Goal: Find specific page/section: Find specific page/section

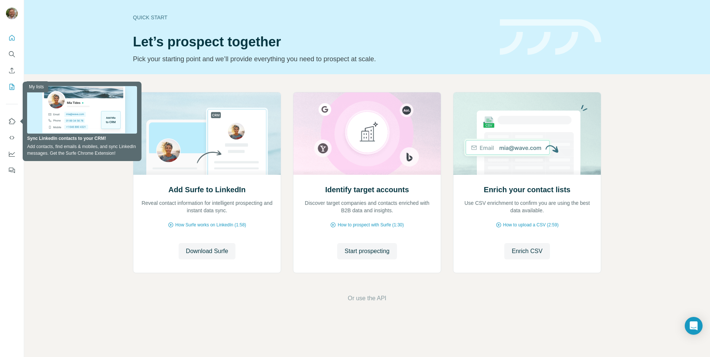
click at [13, 84] on icon "My lists" at bounding box center [11, 86] width 7 height 7
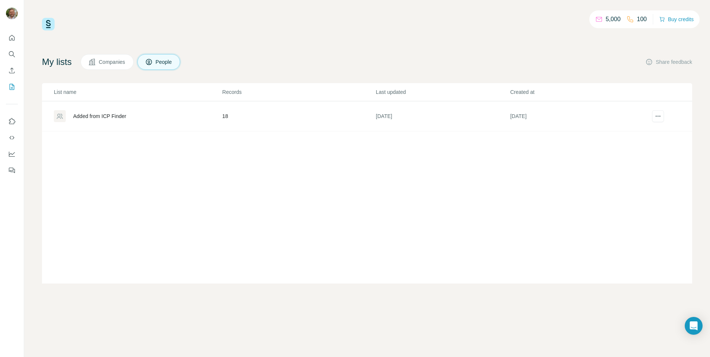
click at [109, 116] on div "Added from ICP Finder" at bounding box center [99, 115] width 53 height 7
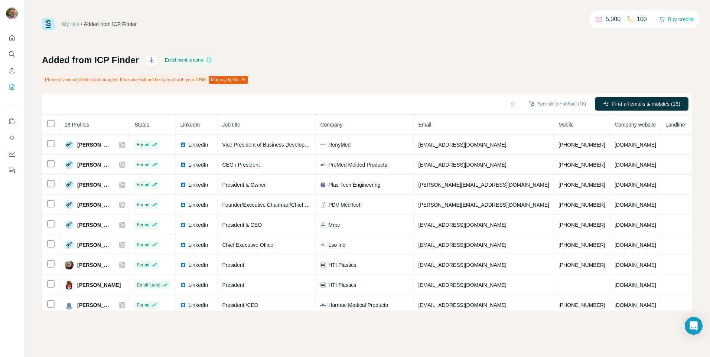
click at [104, 127] on th "18 Profiles" at bounding box center [95, 125] width 70 height 20
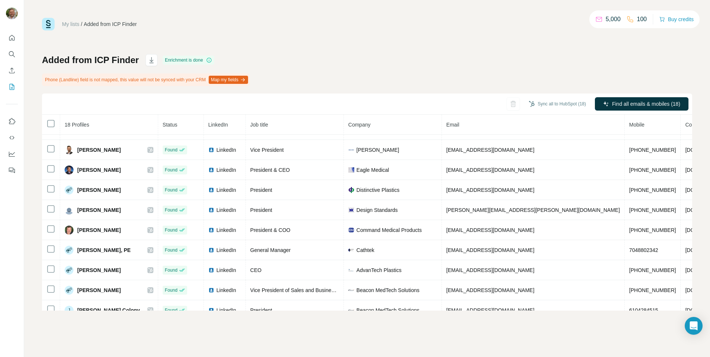
scroll to position [192, 0]
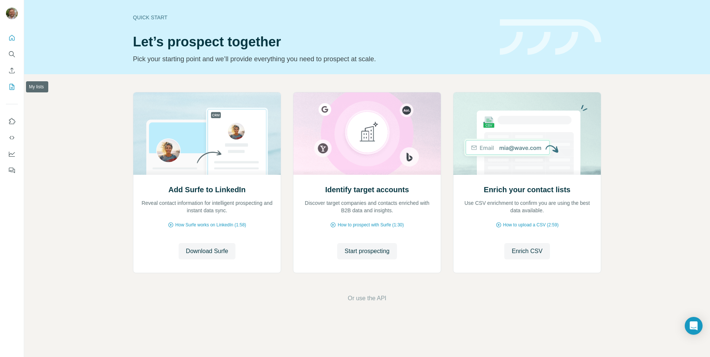
click at [11, 85] on icon "My lists" at bounding box center [11, 86] width 7 height 7
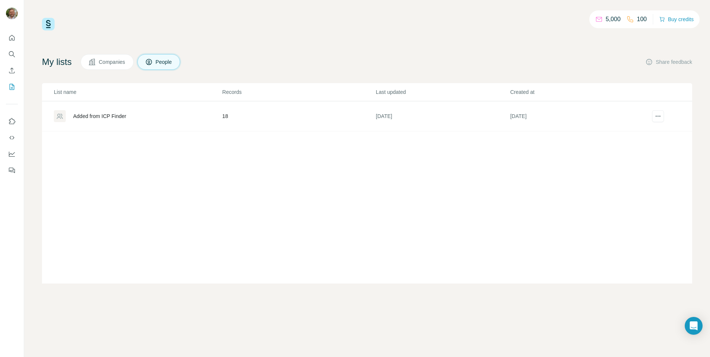
click at [90, 114] on div "Added from ICP Finder" at bounding box center [99, 115] width 53 height 7
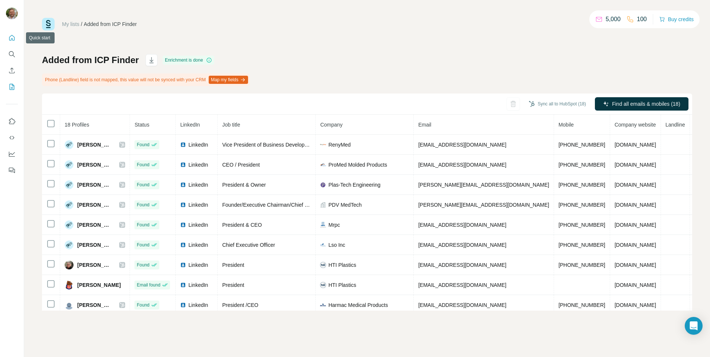
click at [13, 41] on icon "Quick start" at bounding box center [11, 37] width 7 height 7
